Goal: Communication & Community: Answer question/provide support

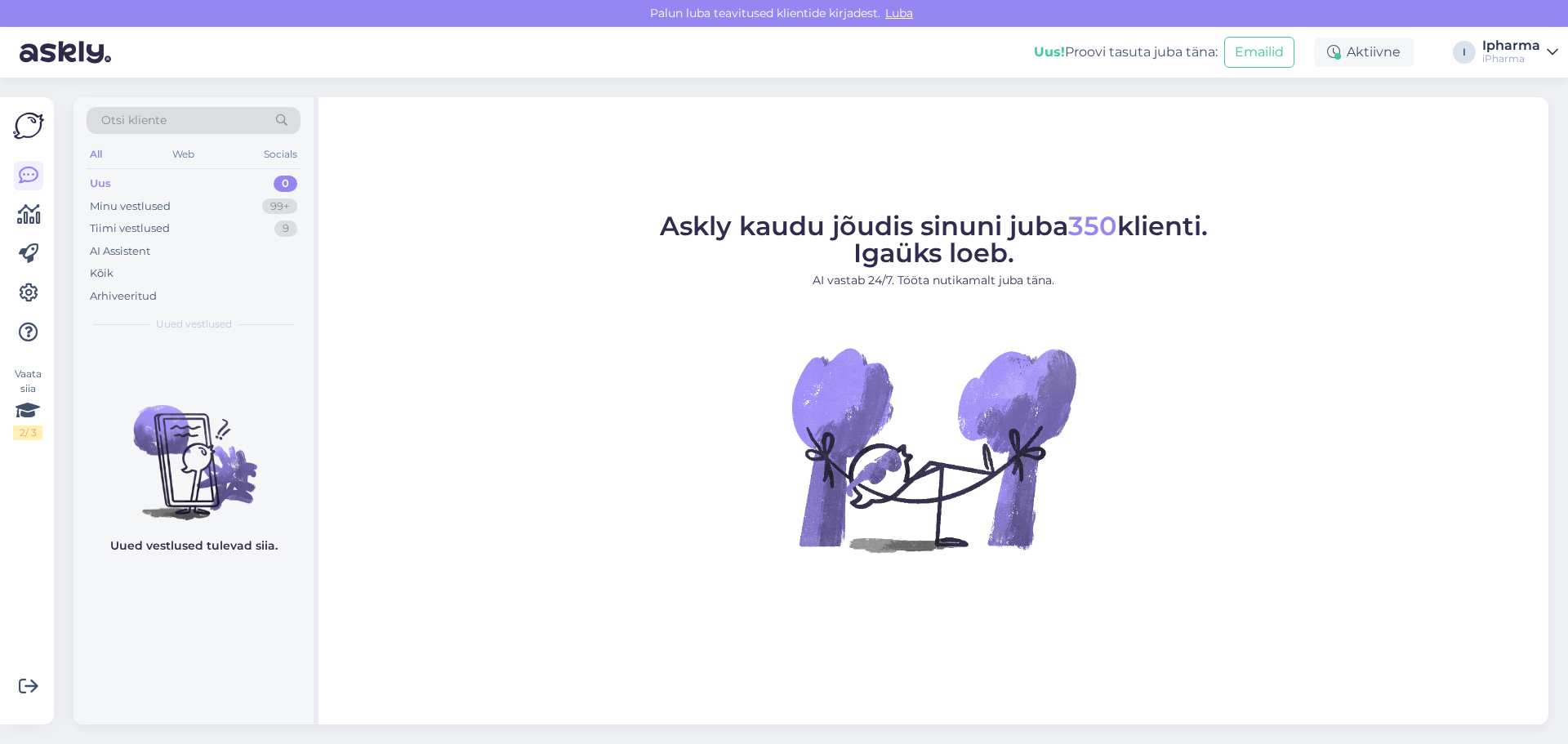
click at [190, 120] on div "Otsi kliente" at bounding box center [193, 121] width 214 height 27
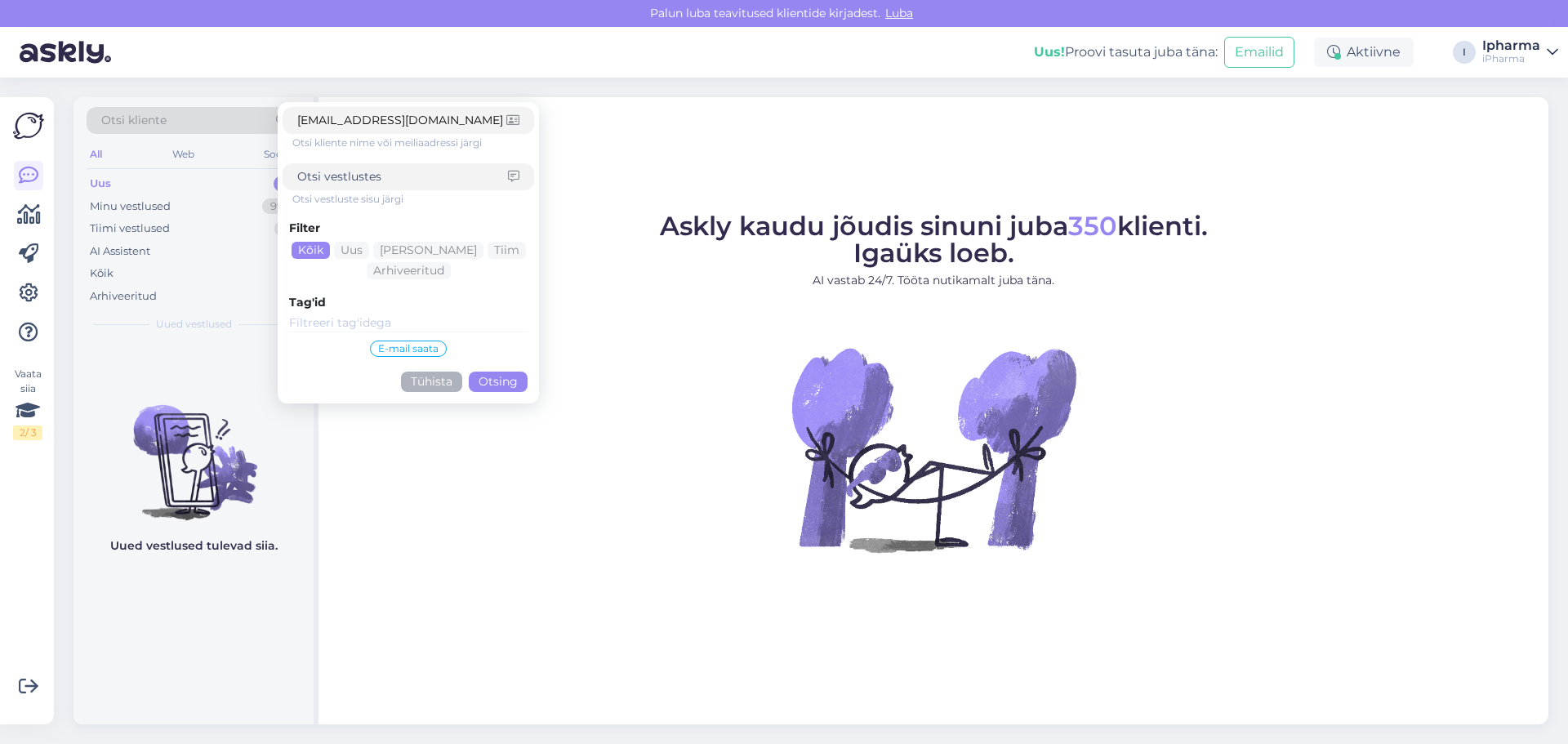
type input "[EMAIL_ADDRESS][DOMAIN_NAME]"
click at [495, 380] on button "Otsing" at bounding box center [498, 382] width 59 height 20
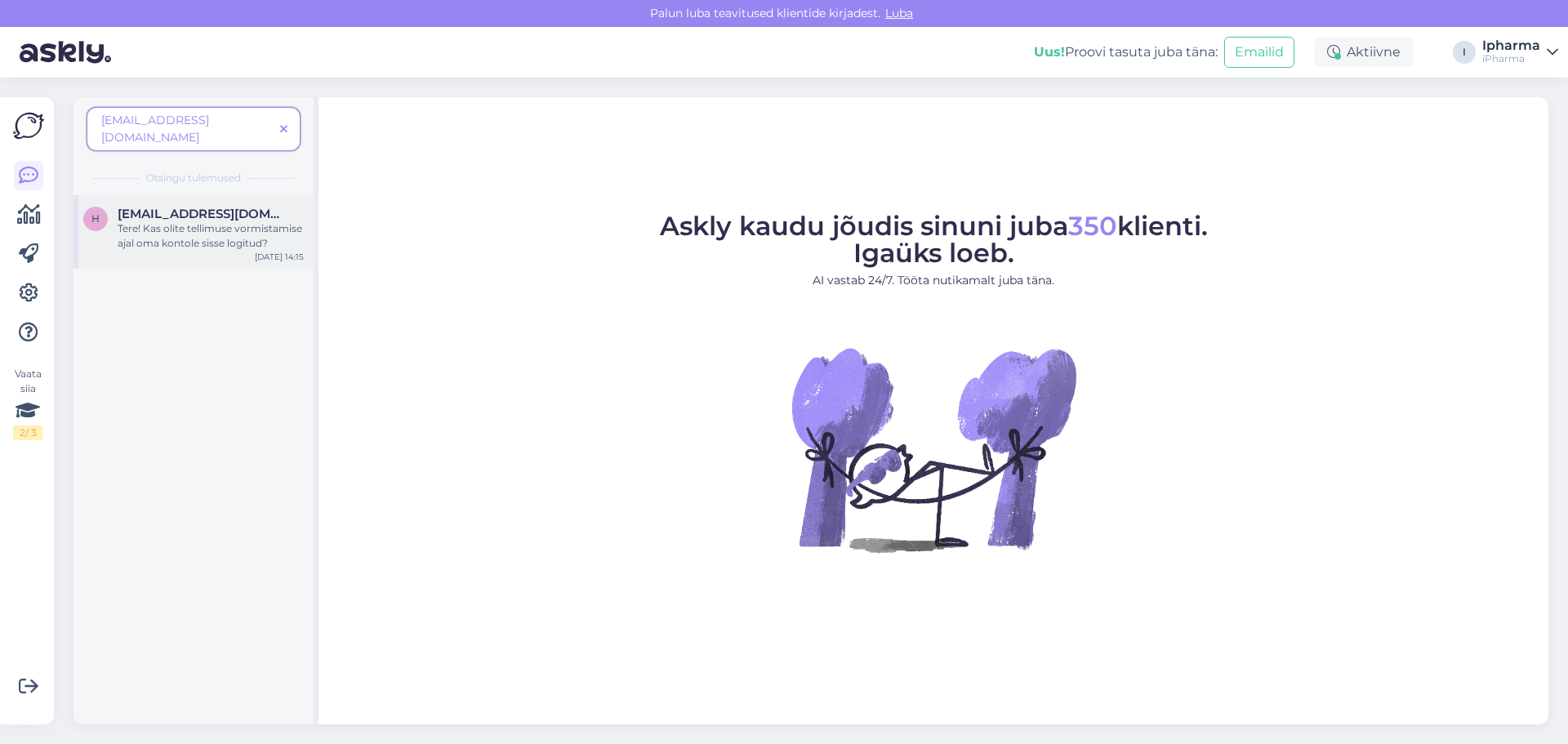
click at [172, 221] on div "Tere! Kas olite tellimuse vormistamise ajal oma kontole sisse logitud?" at bounding box center [210, 236] width 186 height 30
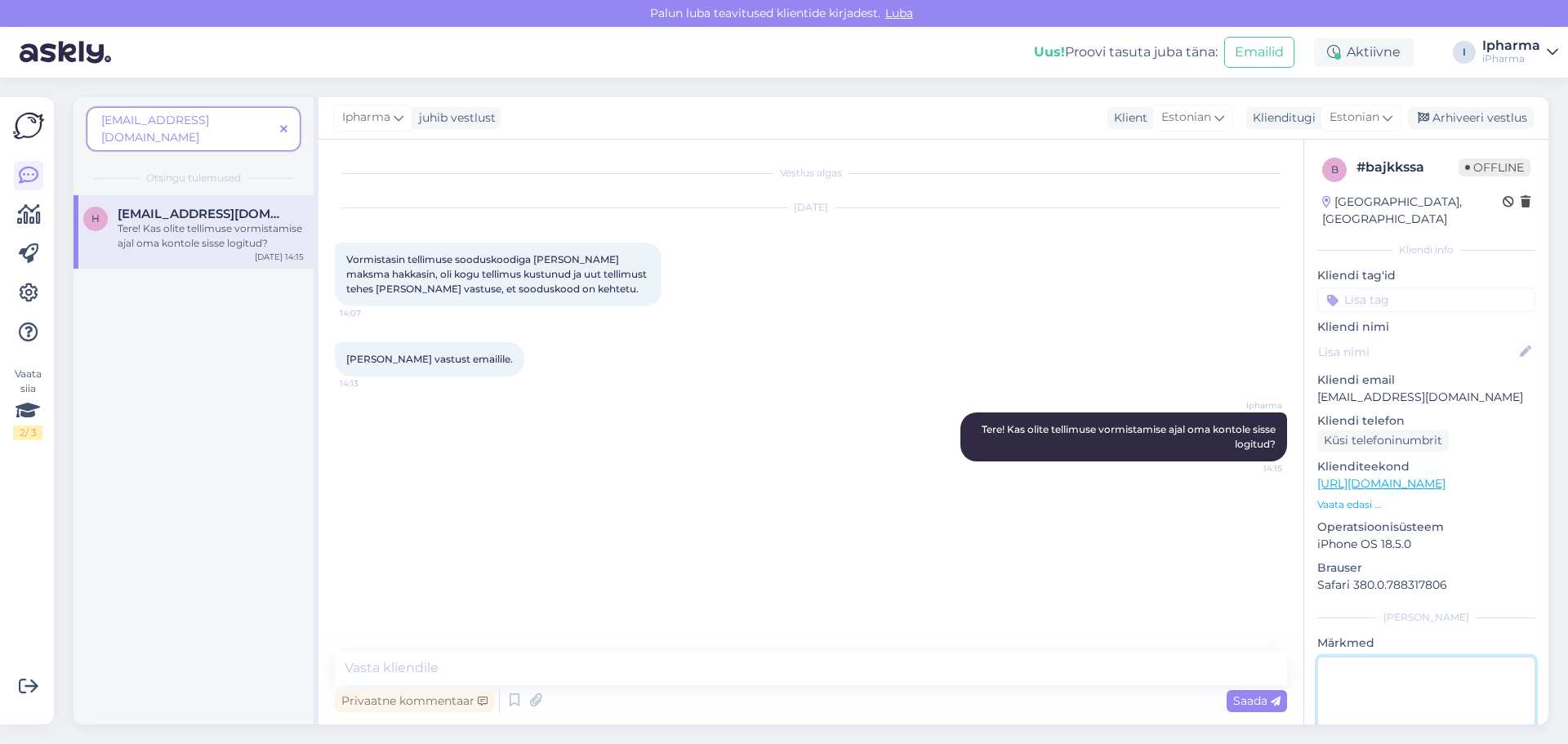
click at [1350, 669] on textarea at bounding box center [1426, 730] width 218 height 147
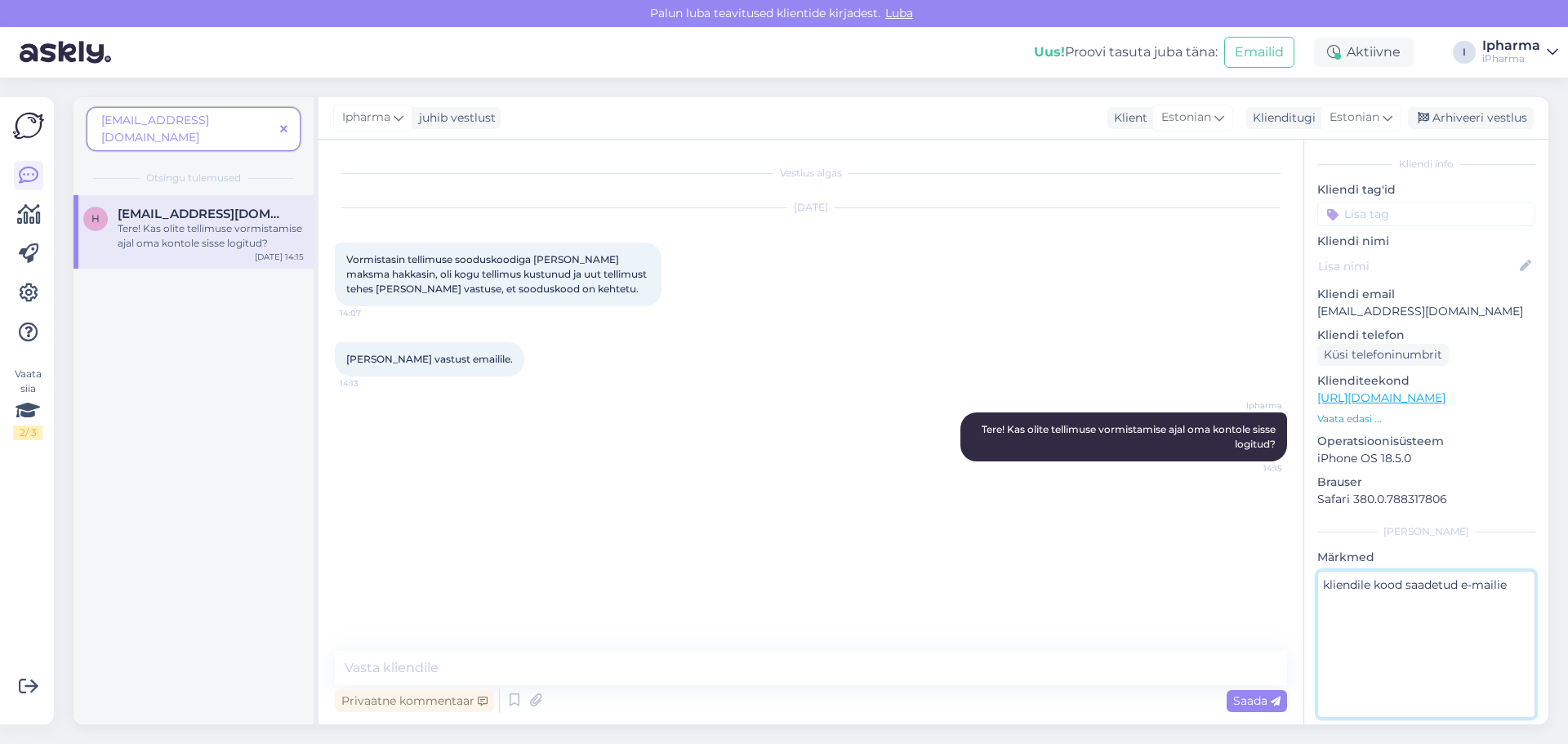
scroll to position [87, 0]
click at [1512, 682] on textarea "kliendile kood saadetud e-mailie" at bounding box center [1426, 644] width 218 height 147
click at [1516, 647] on textarea "kliendile kood saadetud e-mailie" at bounding box center [1426, 644] width 218 height 147
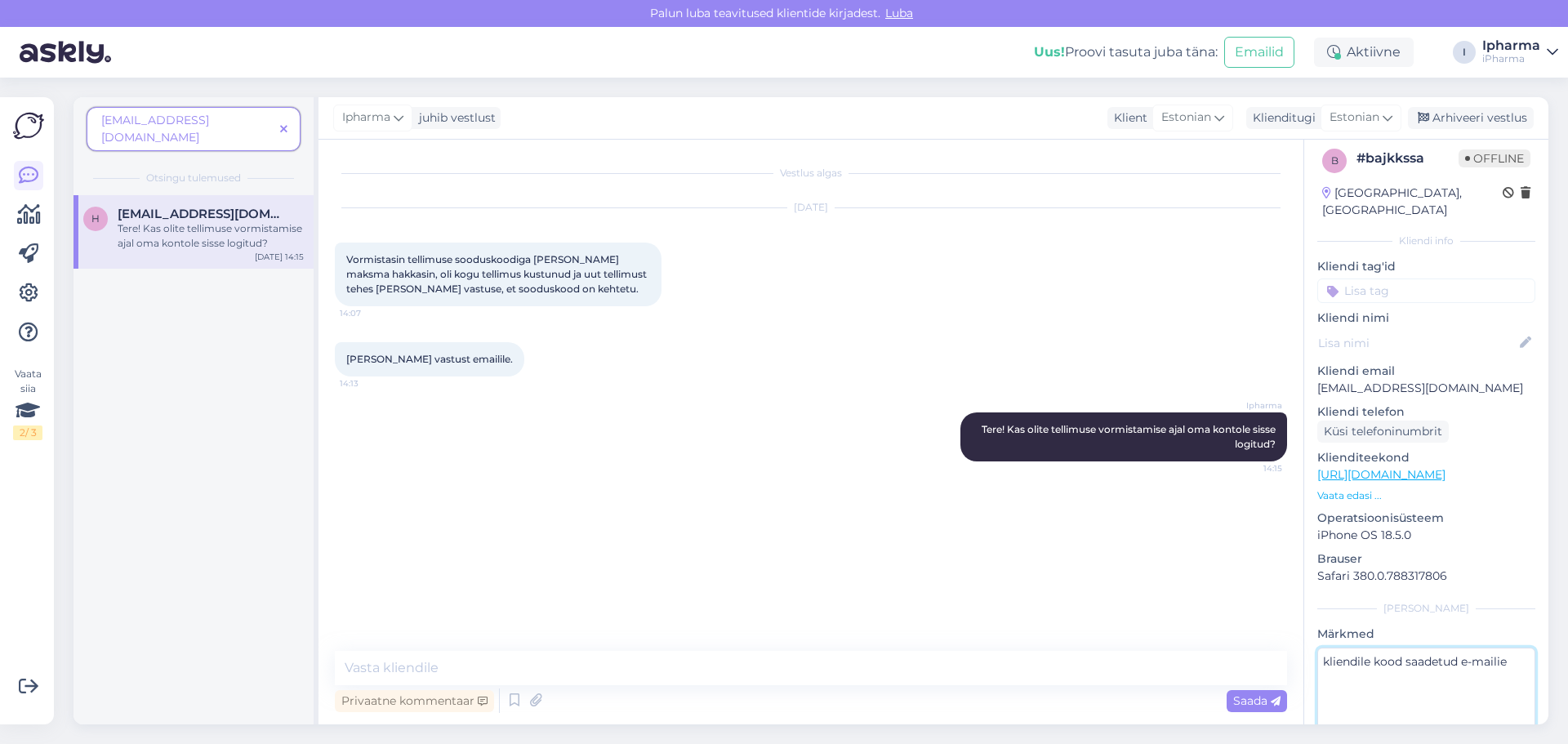
scroll to position [0, 0]
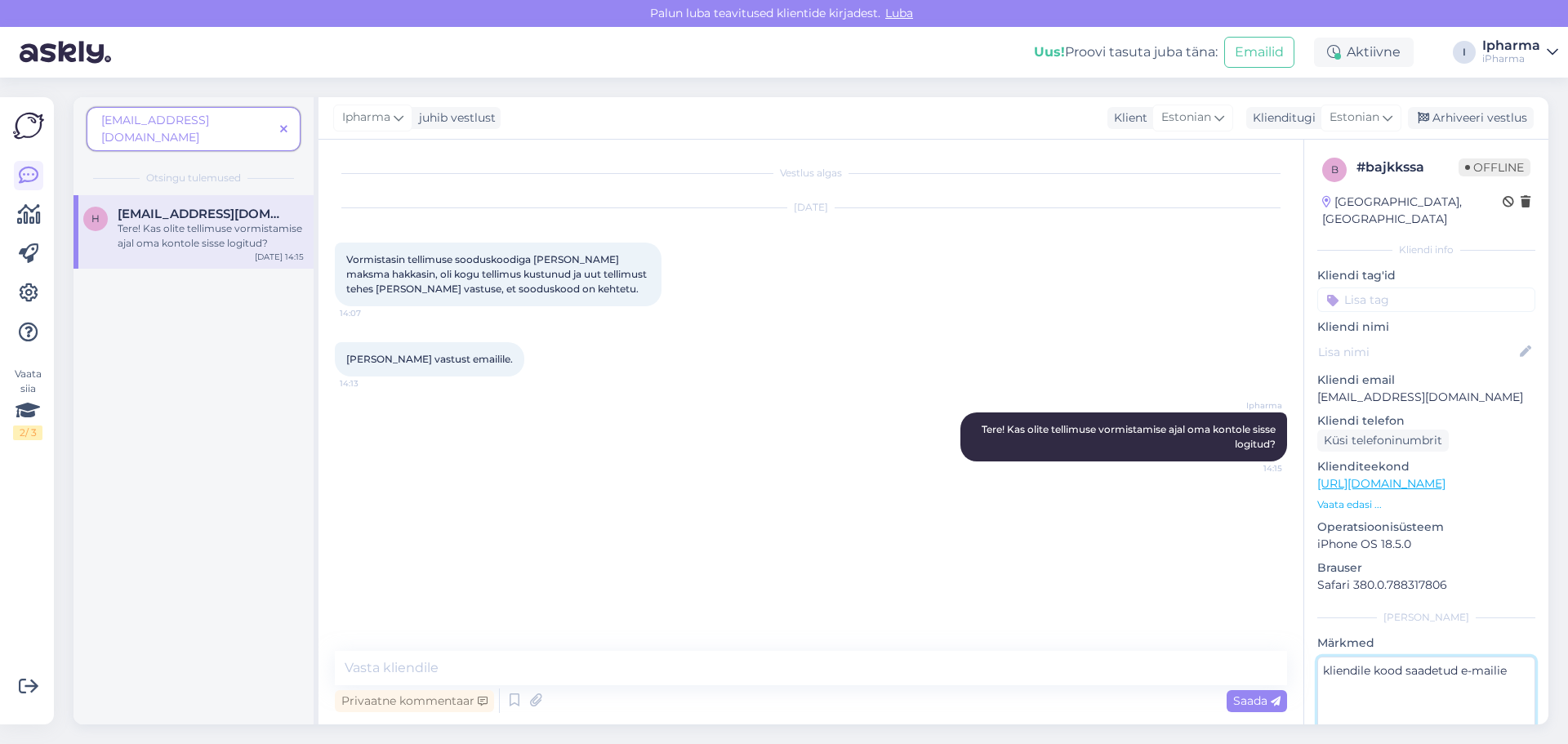
type textarea "kliendile kood saadetud e-mailie"
click at [475, 672] on textarea at bounding box center [811, 668] width 952 height 35
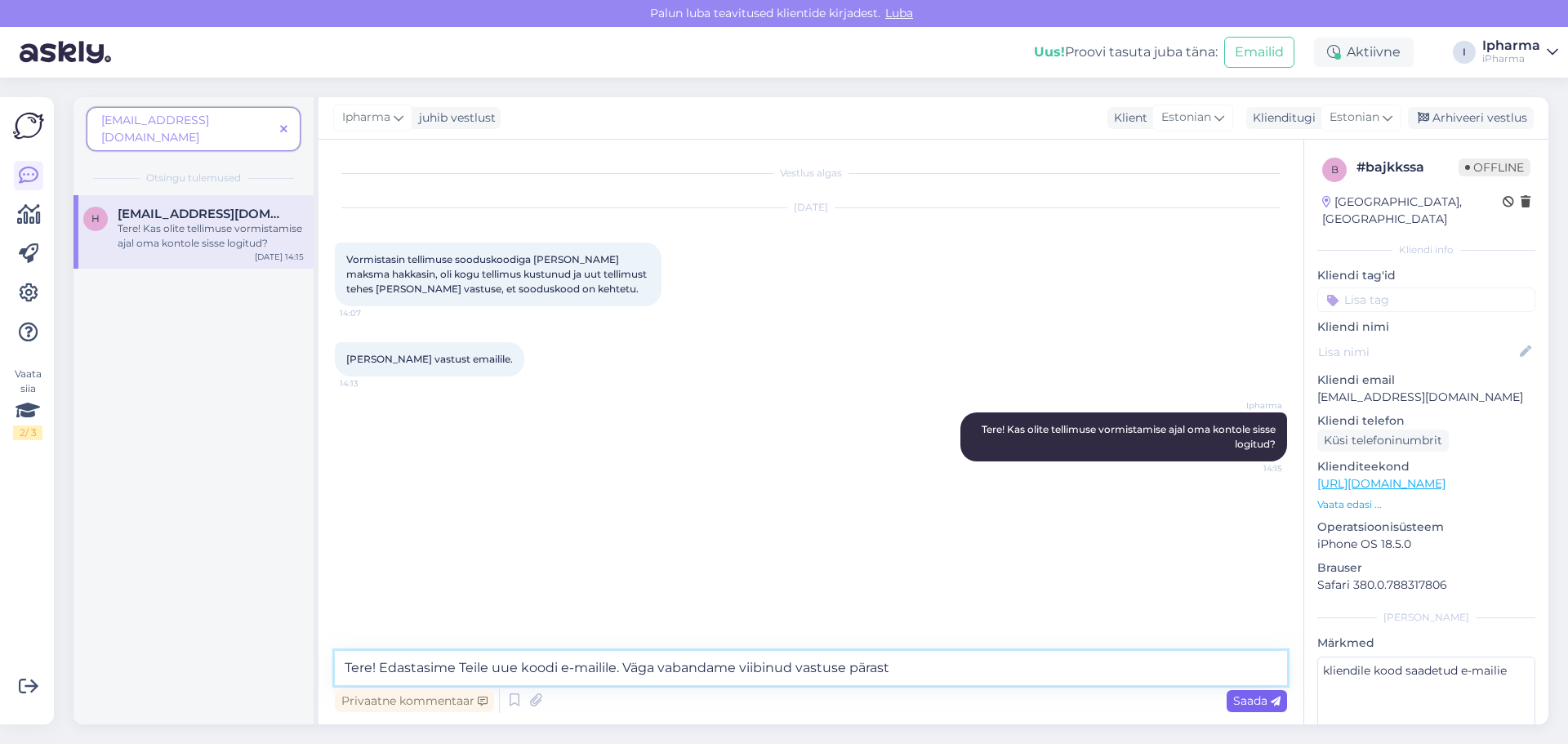
type textarea "Tere! Edastasime Teile uue koodi e-mailile. Väga vabandame viibinud vastuse pär…"
click at [1261, 695] on span "Saada" at bounding box center [1256, 700] width 47 height 14
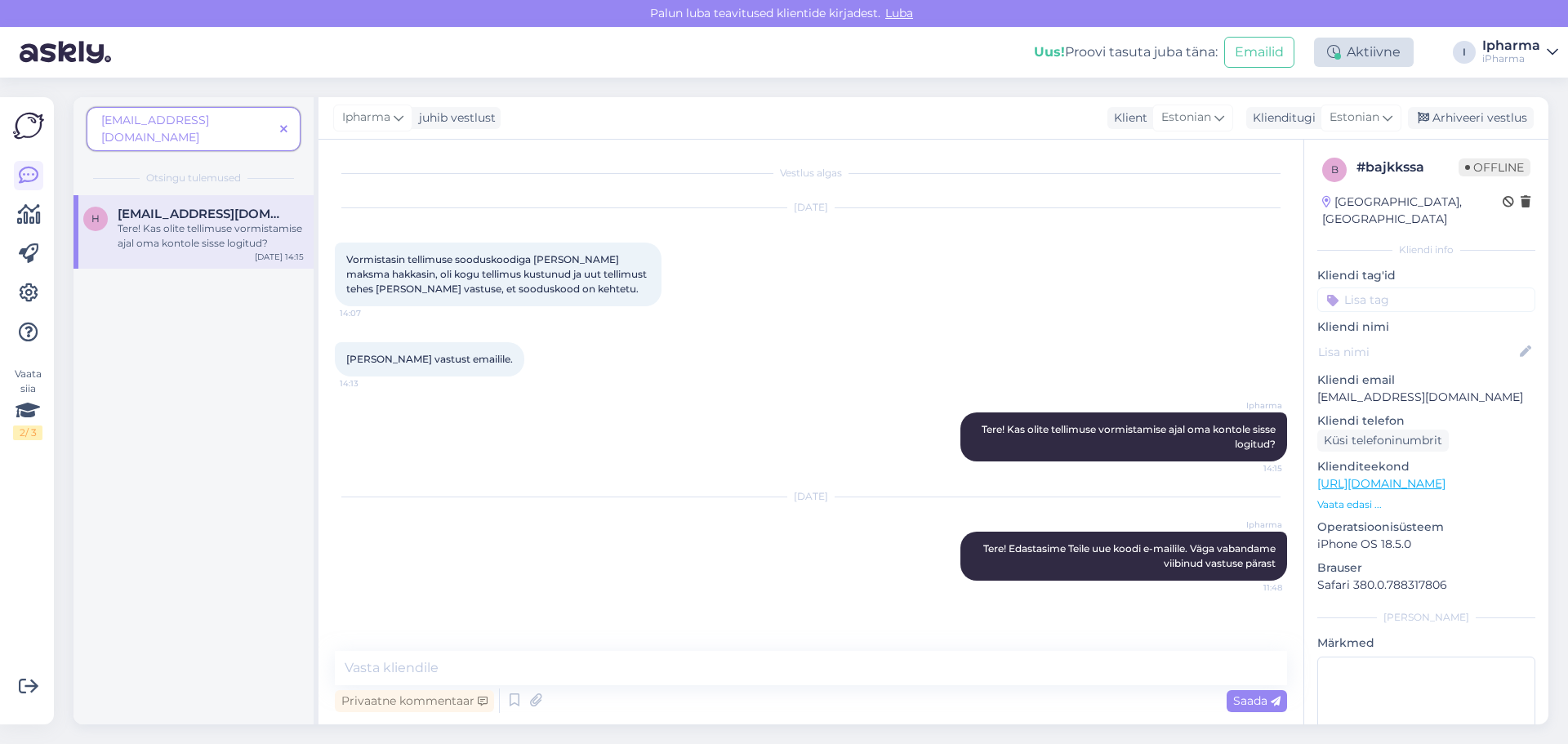
click at [1366, 62] on div "Aktiivne" at bounding box center [1364, 52] width 100 height 30
click at [1446, 113] on div "Arhiveeri vestlus" at bounding box center [1470, 118] width 126 height 22
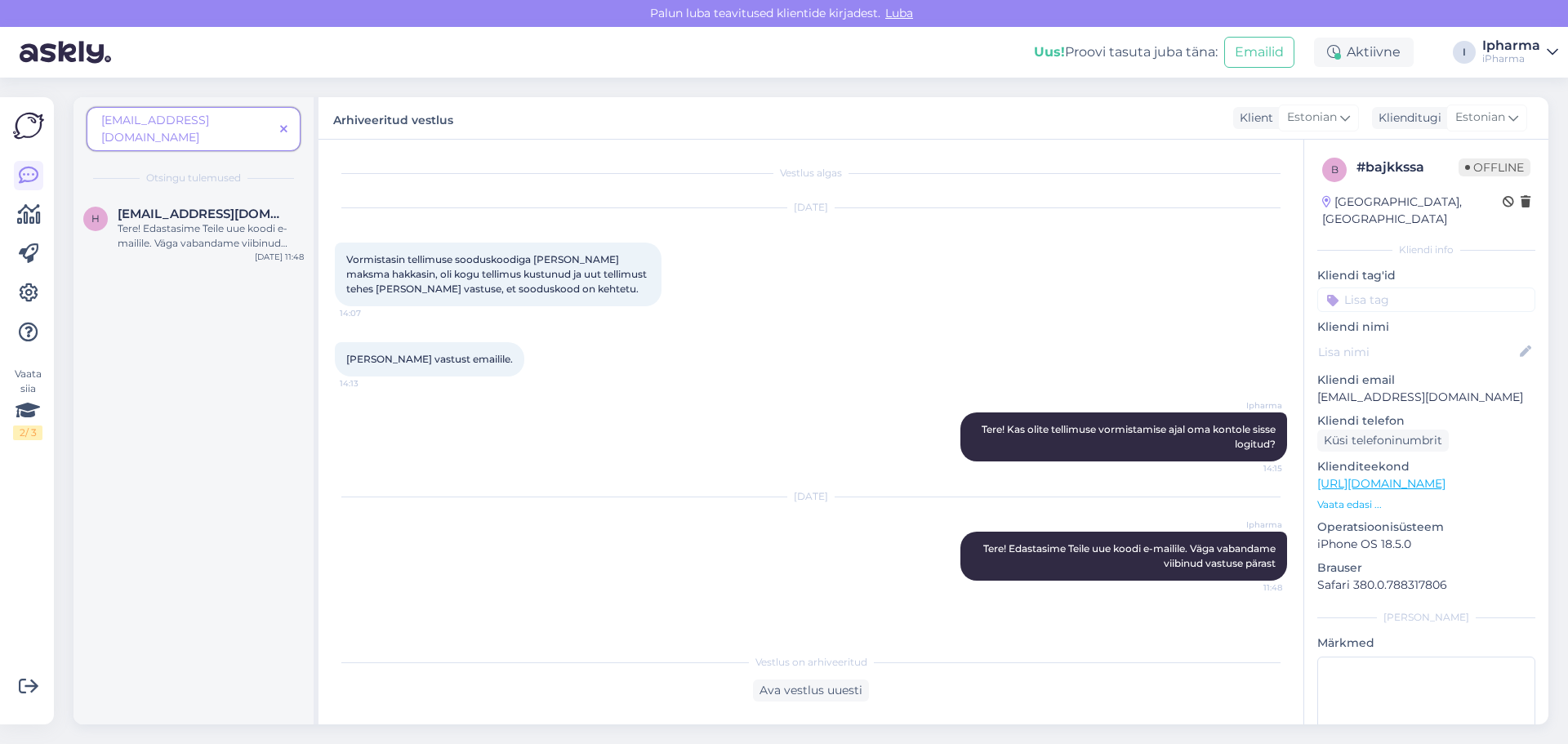
click at [285, 124] on icon at bounding box center [284, 130] width 8 height 12
